Goal: Task Accomplishment & Management: Manage account settings

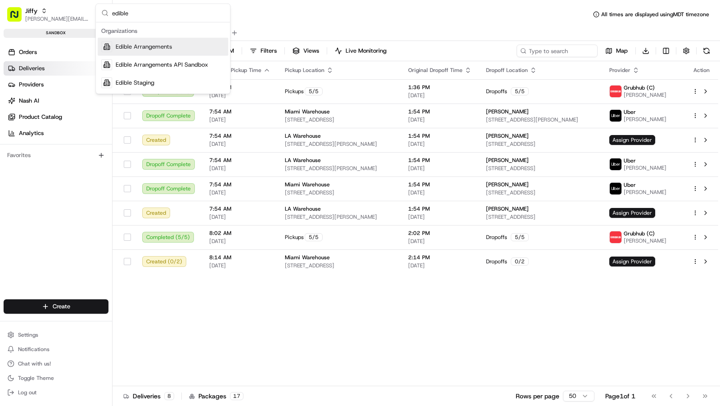
type input "edible"
click at [180, 45] on div "Edible Arrangements" at bounding box center [163, 47] width 130 height 18
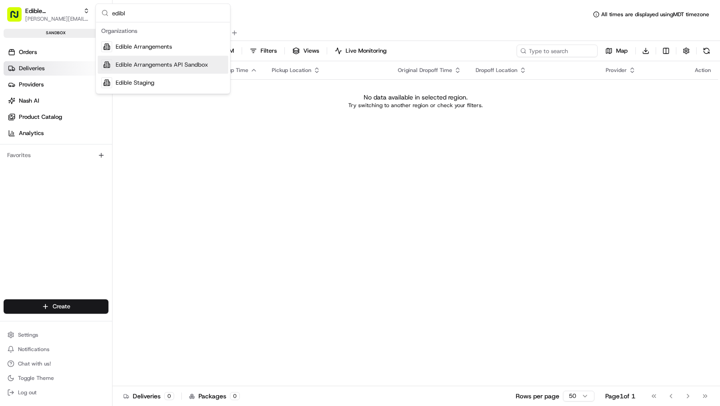
type input "edibl"
click at [178, 62] on span "Edible Arrangements API Sandbox" at bounding box center [162, 65] width 92 height 8
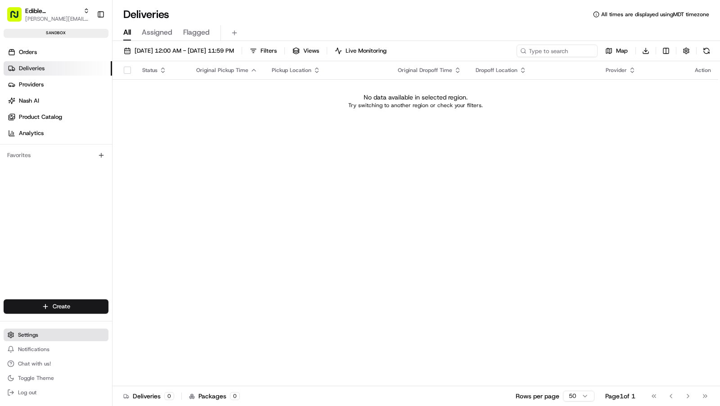
click at [26, 336] on span "Settings" at bounding box center [28, 334] width 20 height 7
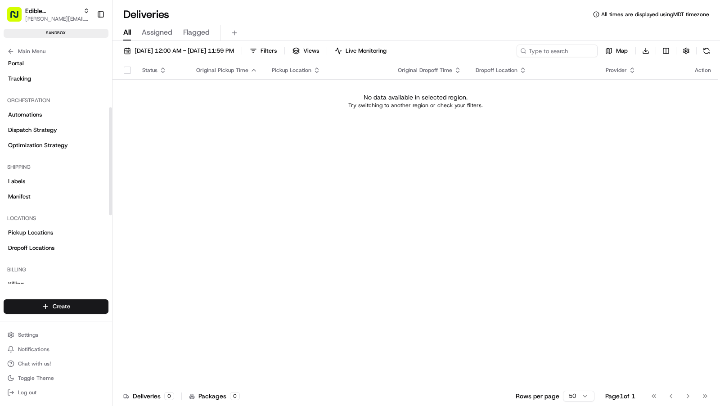
scroll to position [103, 0]
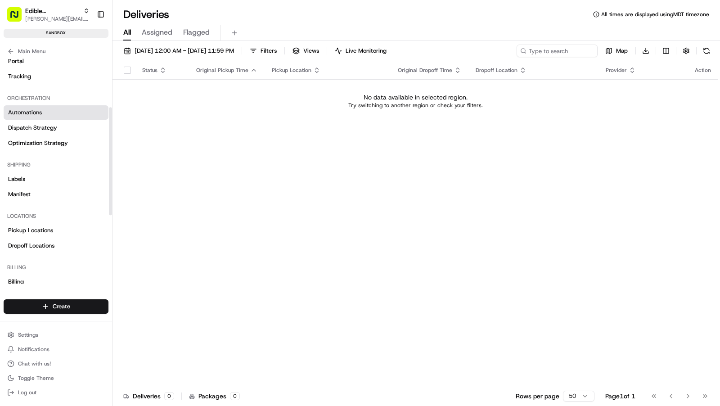
click at [49, 112] on link "Automations" at bounding box center [56, 112] width 105 height 14
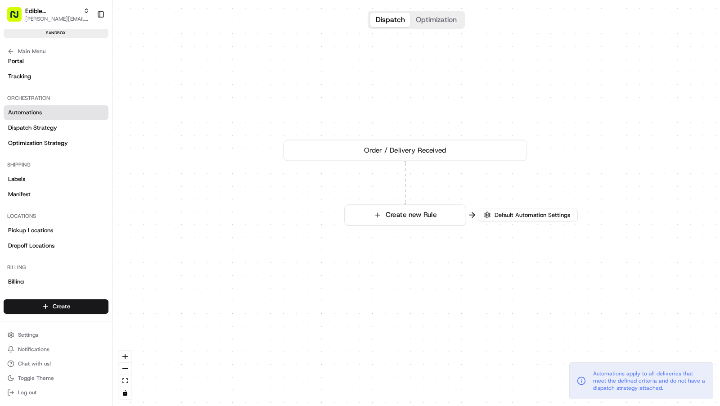
click at [529, 224] on div "0 Order / Delivery Received Create new Rule" at bounding box center [415, 203] width 607 height 406
click at [529, 217] on span "Default Automation Settings" at bounding box center [531, 214] width 79 height 8
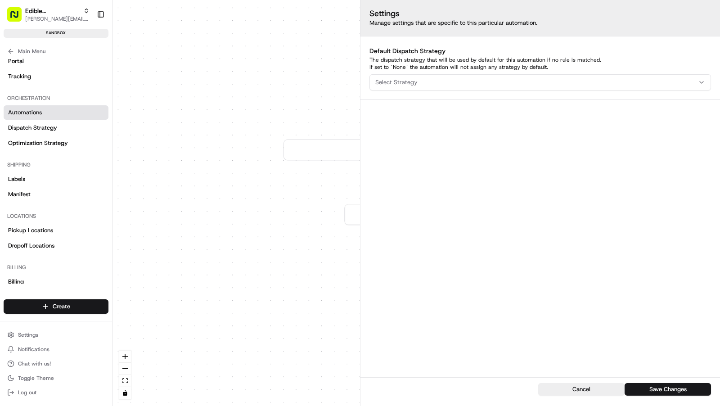
click at [331, 246] on div "0 Order / Delivery Received Create new Rule" at bounding box center [415, 203] width 607 height 406
